Goal: Information Seeking & Learning: Learn about a topic

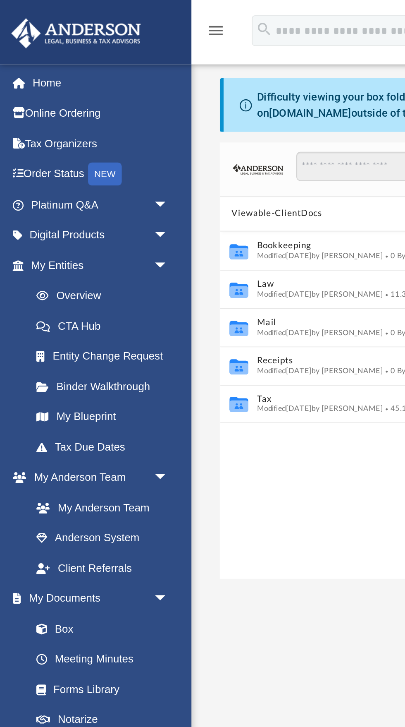
scroll to position [188, 272]
click at [83, 116] on span "arrow_drop_down" at bounding box center [91, 110] width 17 height 17
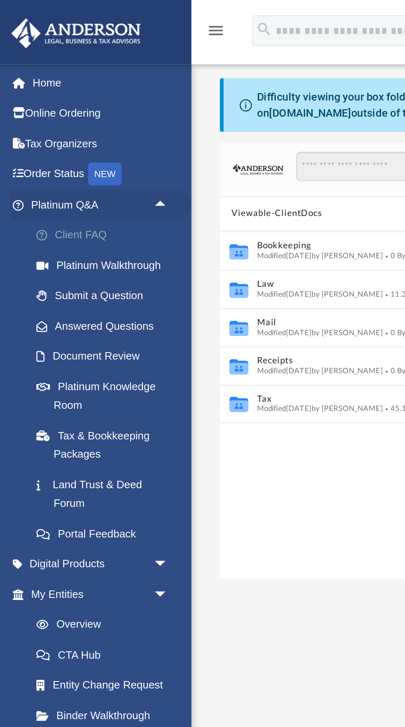
click at [54, 130] on link "Client FAQ" at bounding box center [58, 127] width 92 height 17
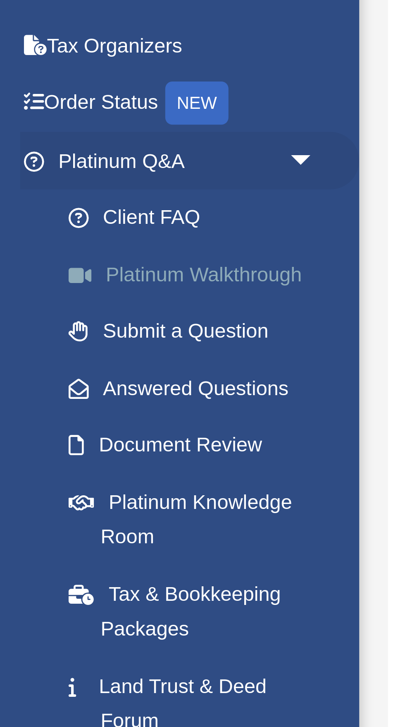
click at [71, 142] on link "Platinum Walkthrough" at bounding box center [58, 143] width 92 height 17
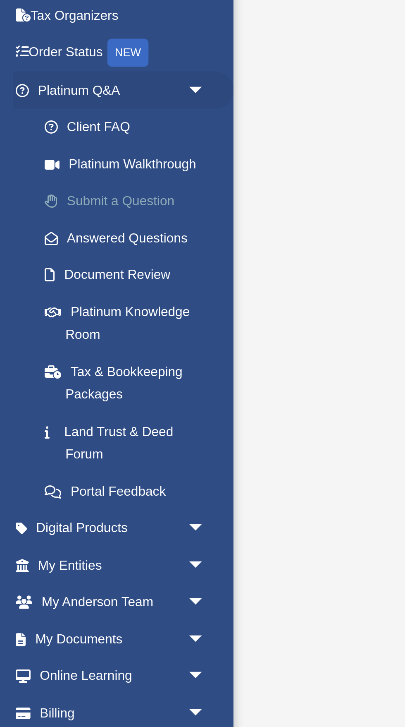
click at [71, 161] on link "Submit a Question" at bounding box center [58, 159] width 92 height 17
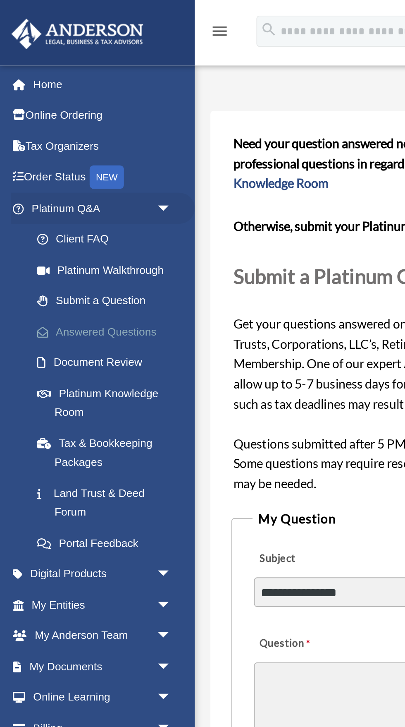
click at [69, 179] on link "Answered Questions" at bounding box center [58, 176] width 92 height 17
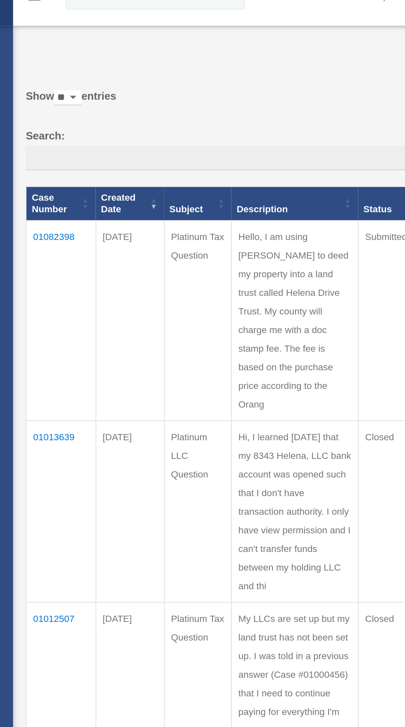
scroll to position [5, 0]
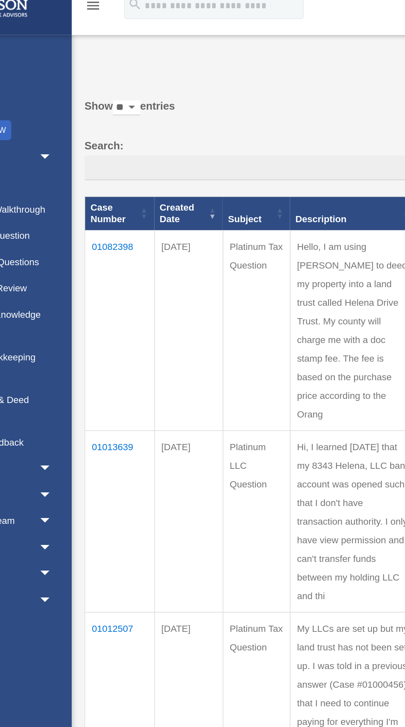
click at [134, 165] on td "01082398" at bounding box center [133, 218] width 43 height 125
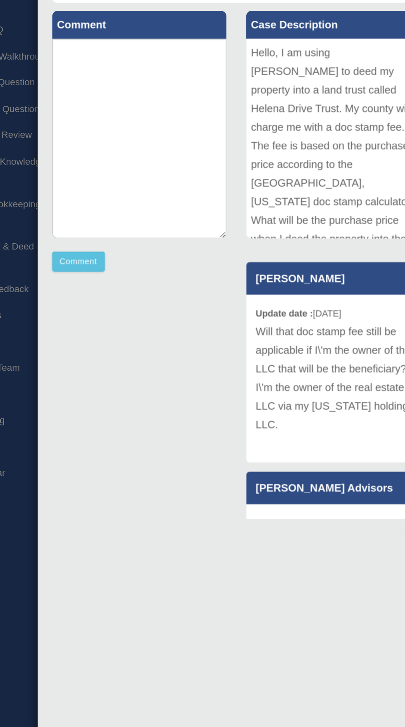
scroll to position [0, 0]
